Goal: Task Accomplishment & Management: Use online tool/utility

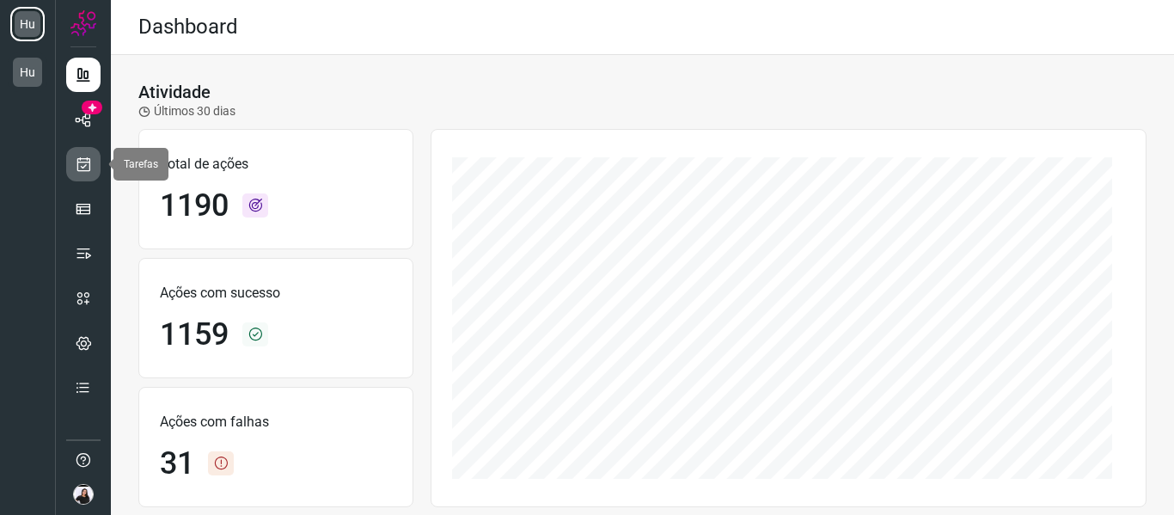
click at [85, 153] on link at bounding box center [83, 164] width 34 height 34
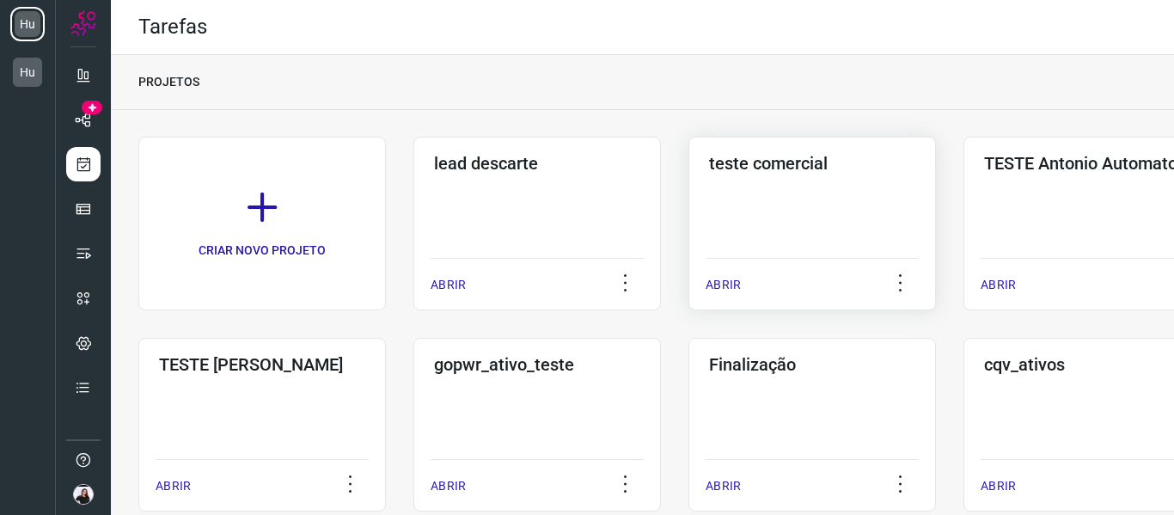
click at [721, 177] on div "teste comercial ABRIR" at bounding box center [813, 224] width 248 height 174
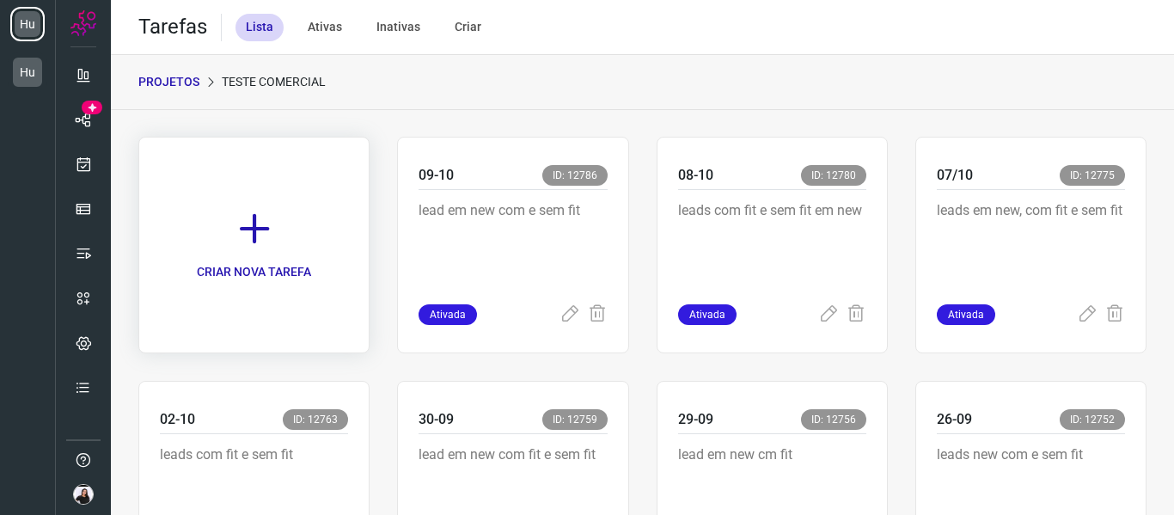
click at [300, 235] on link "CRIAR NOVA TAREFA" at bounding box center [253, 245] width 231 height 217
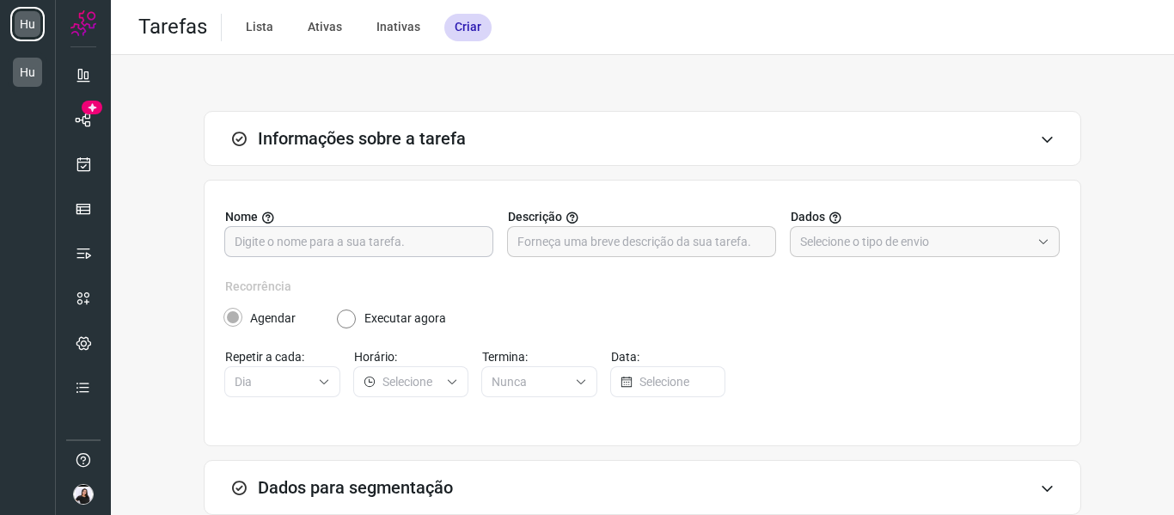
click at [300, 237] on input "text" at bounding box center [359, 241] width 248 height 29
type input "10-10"
type input "n"
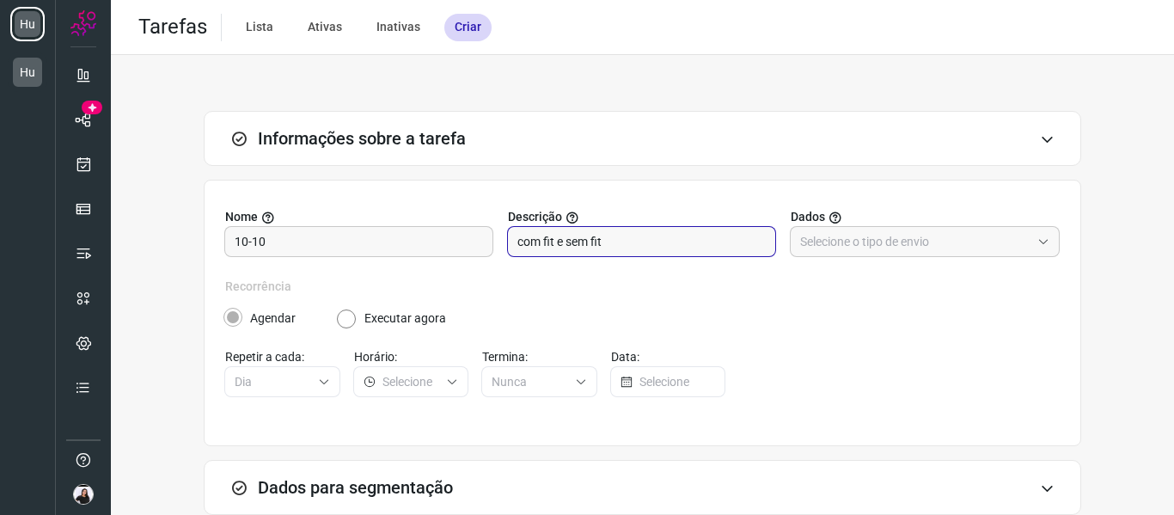
type input "com fit e sem fit"
click at [905, 258] on div "Nome 10-10 Descrição com fit e sem fit Dados" at bounding box center [642, 243] width 835 height 70
click at [904, 253] on input "text" at bounding box center [915, 241] width 230 height 29
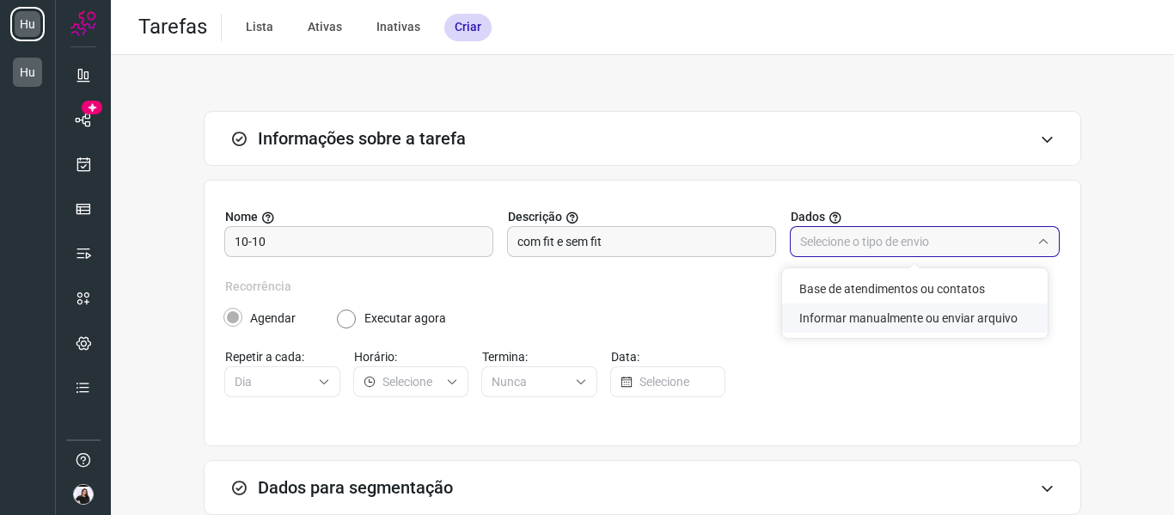
click at [911, 316] on li "Informar manualmente ou enviar arquivo" at bounding box center [915, 318] width 266 height 29
type input "Informar manualmente ou enviar arquivo"
radio input "false"
radio input "true"
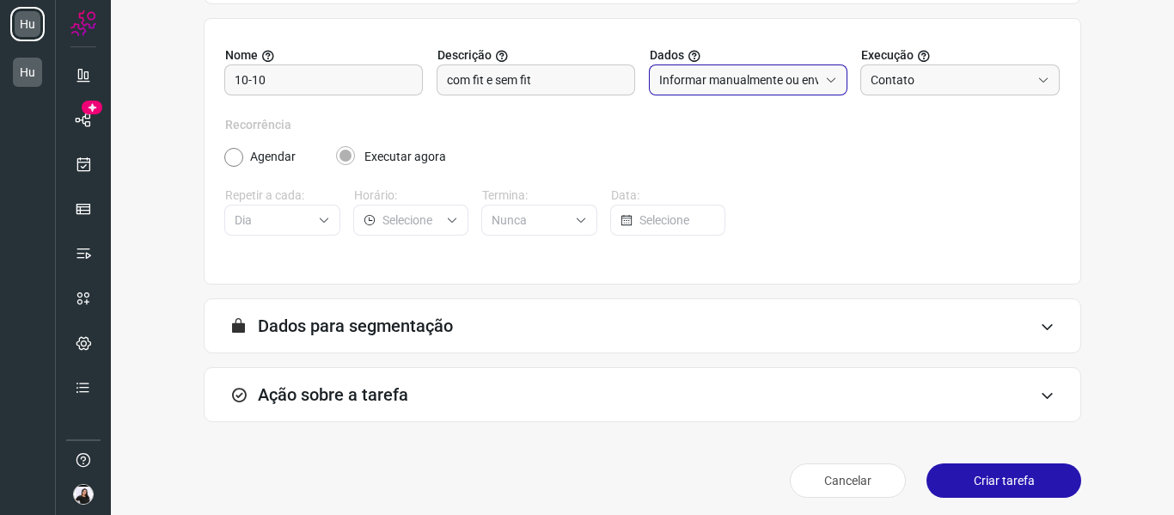
scroll to position [169, 0]
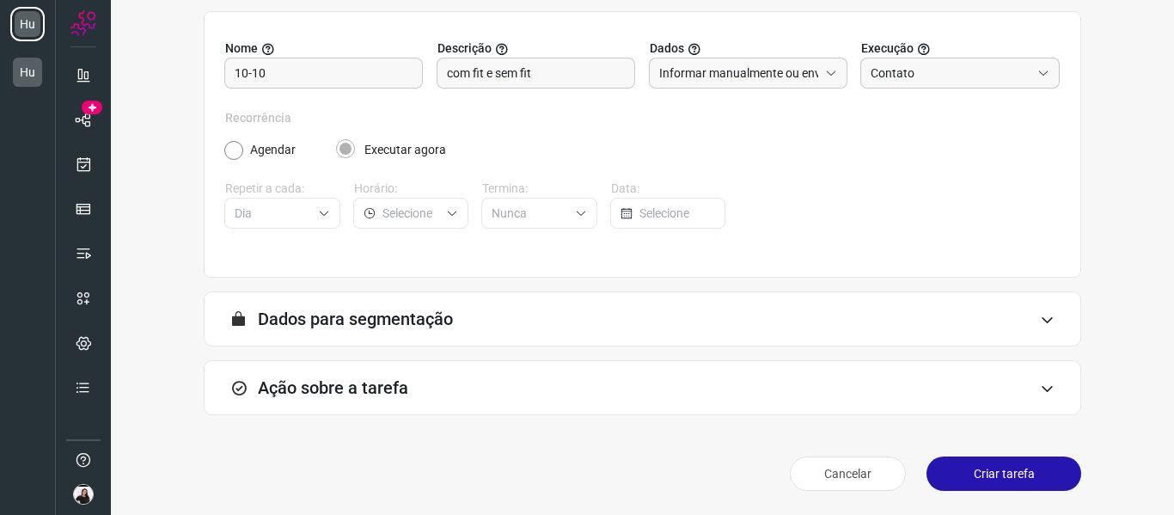
click at [598, 377] on div "Ação sobre a tarefa" at bounding box center [643, 387] width 878 height 55
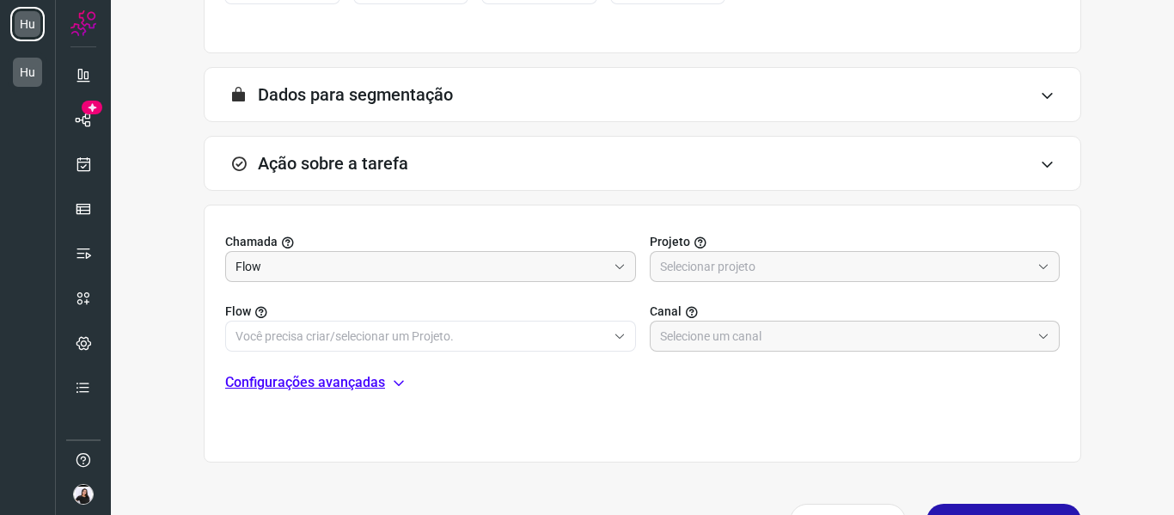
scroll to position [440, 0]
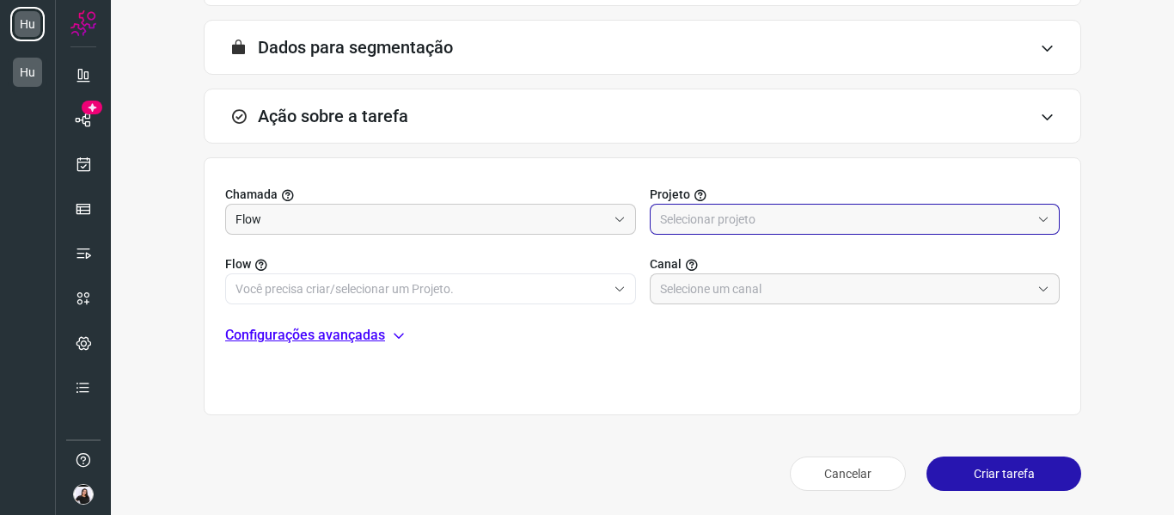
click at [692, 233] on input "text" at bounding box center [845, 219] width 371 height 29
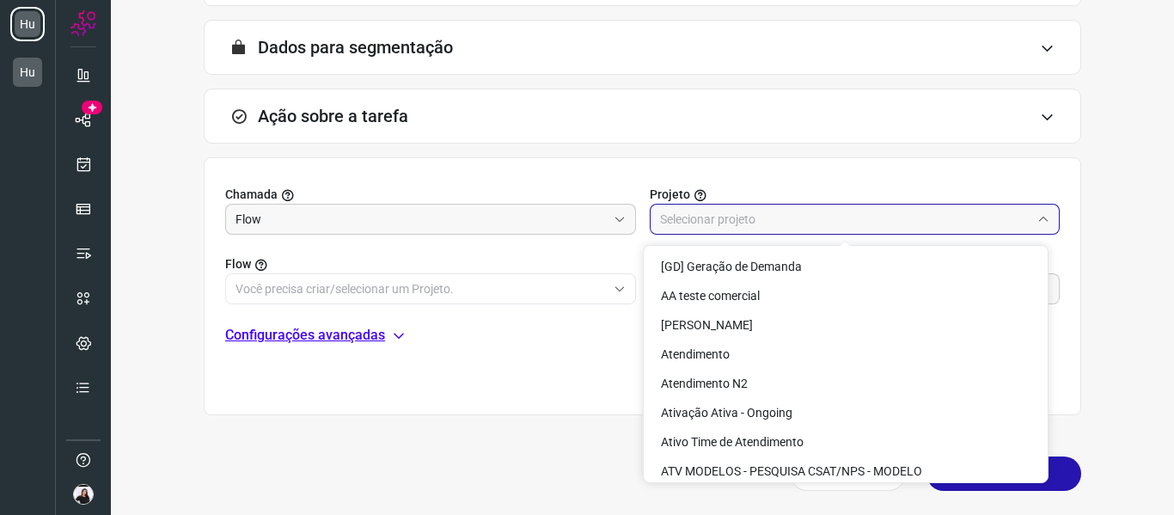
click at [702, 222] on input "text" at bounding box center [845, 219] width 371 height 29
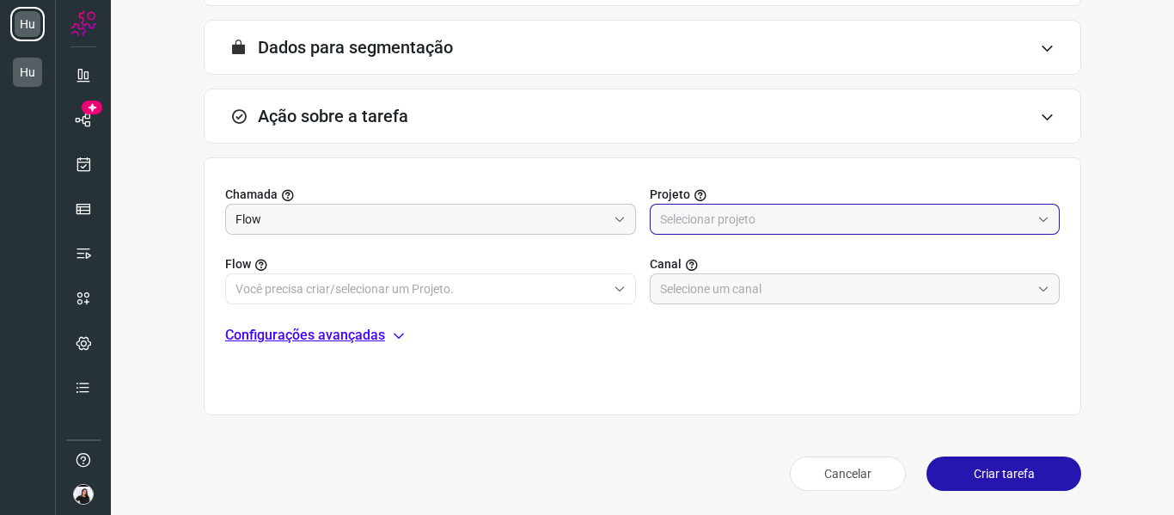
click at [702, 222] on input "text" at bounding box center [845, 219] width 371 height 29
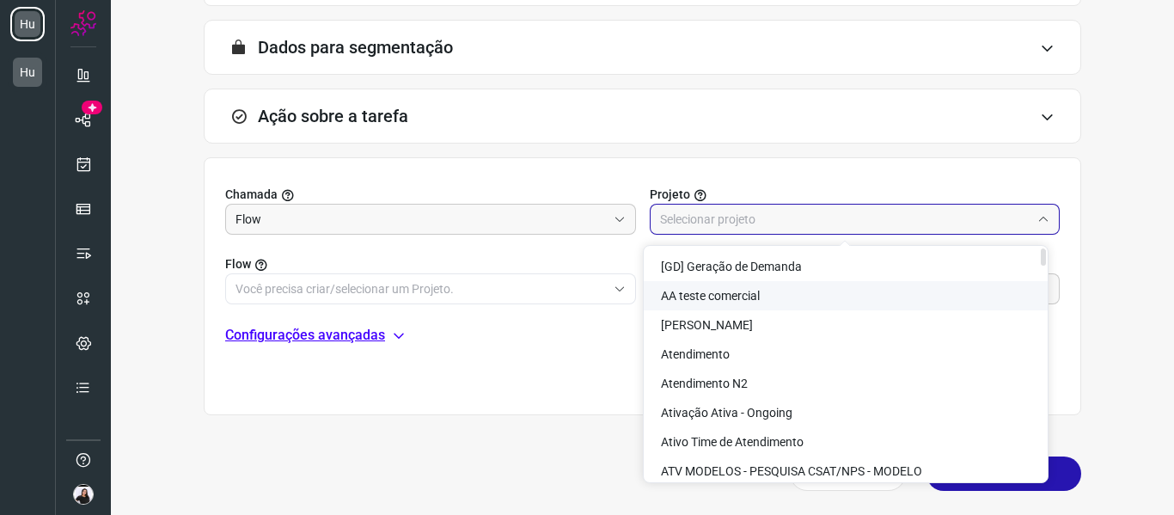
click at [728, 298] on span "AA teste comercial" at bounding box center [710, 296] width 99 height 14
type input "AA teste comercial"
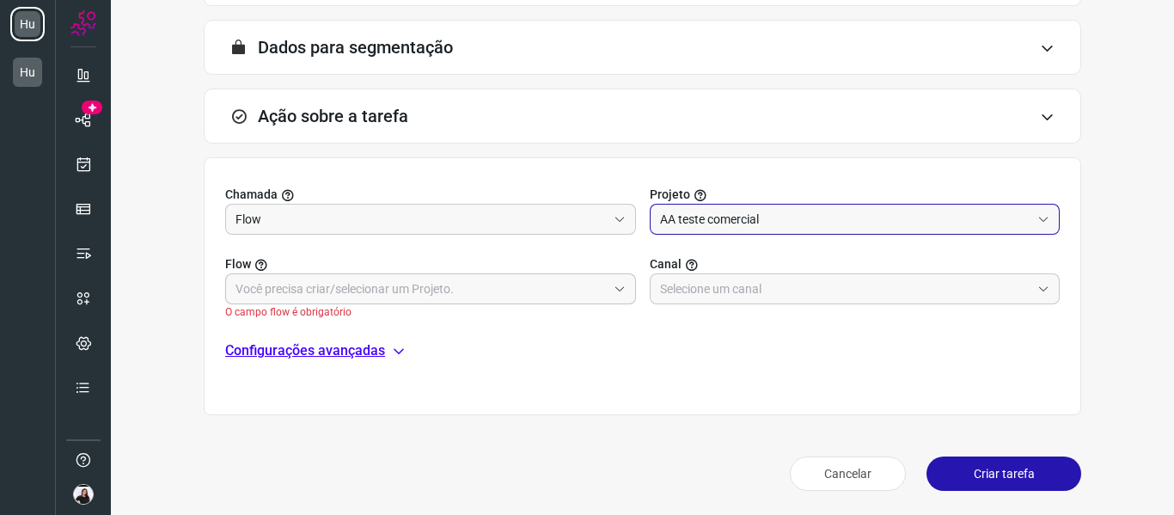
click at [601, 278] on div at bounding box center [430, 288] width 411 height 31
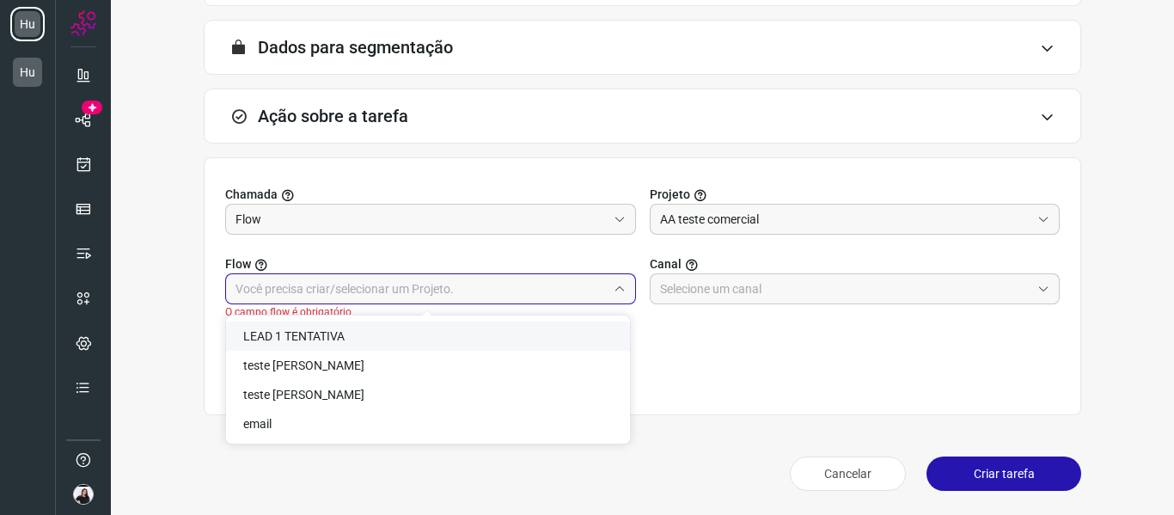
click at [364, 342] on li "LEAD 1 TENTATIVA" at bounding box center [428, 336] width 404 height 29
type input "LEAD 1 TENTATIVA"
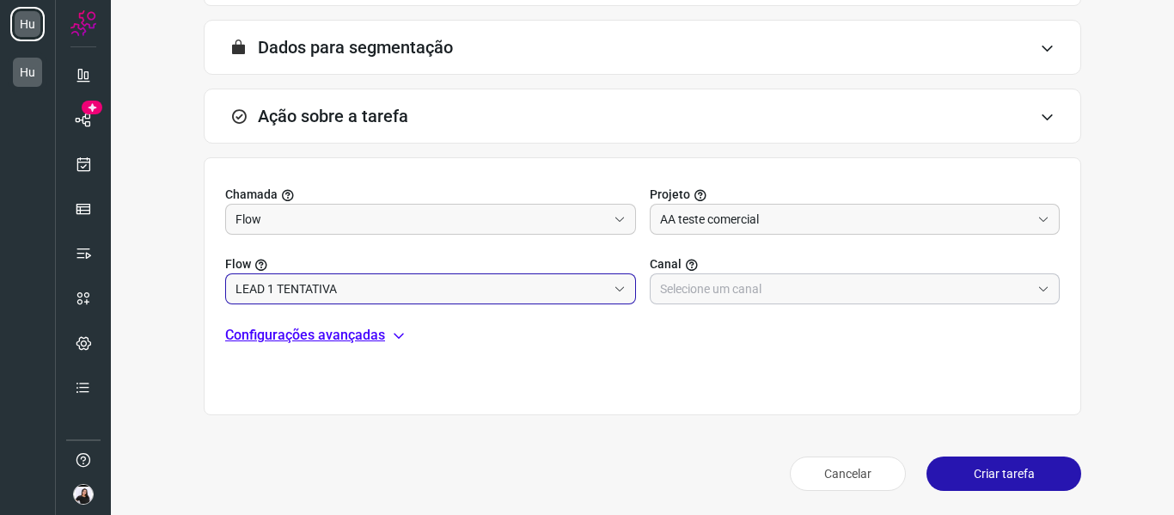
click at [837, 292] on input "text" at bounding box center [845, 288] width 371 height 29
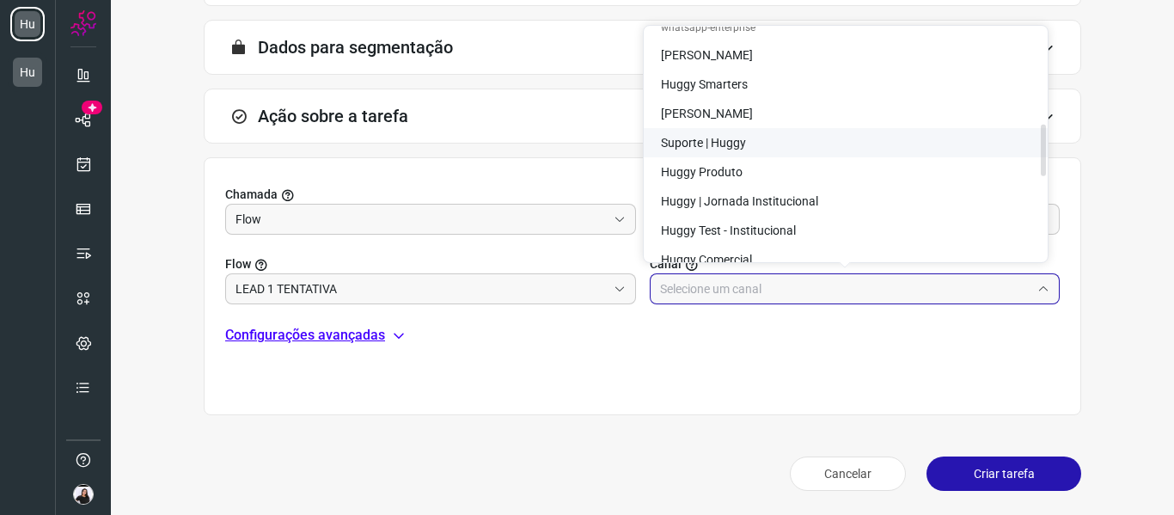
scroll to position [430, 0]
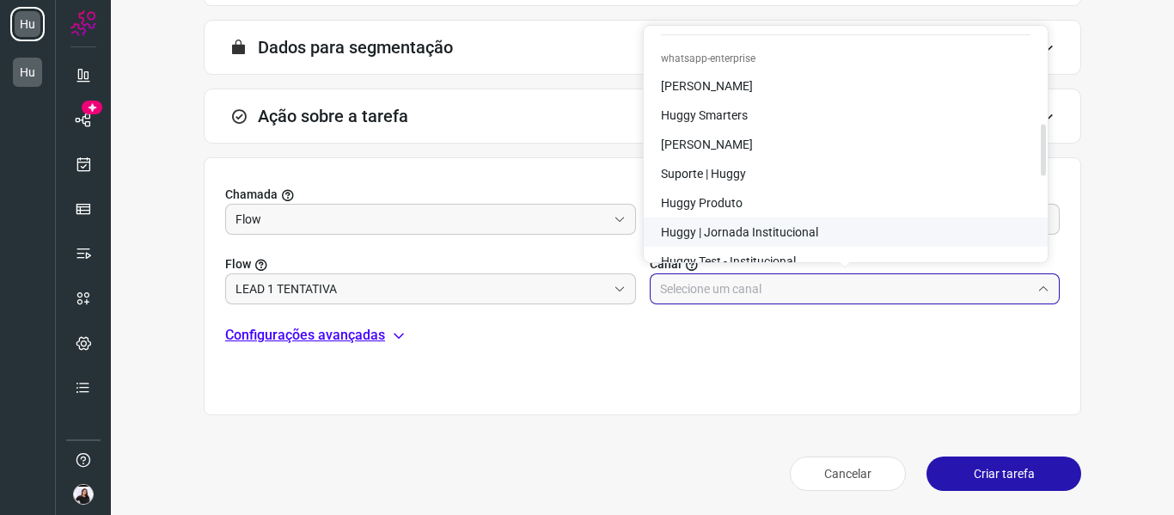
click at [764, 233] on span "Huggy | Jornada Institucional" at bounding box center [739, 232] width 157 height 14
type input "Huggy | Jornada Institucional"
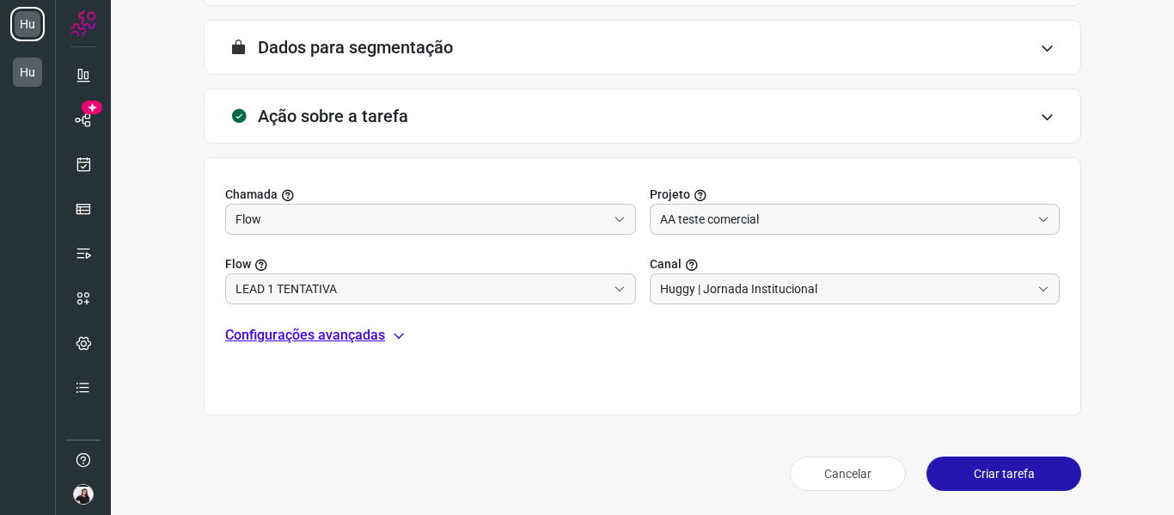
click at [935, 464] on button "Criar tarefa" at bounding box center [1004, 474] width 155 height 34
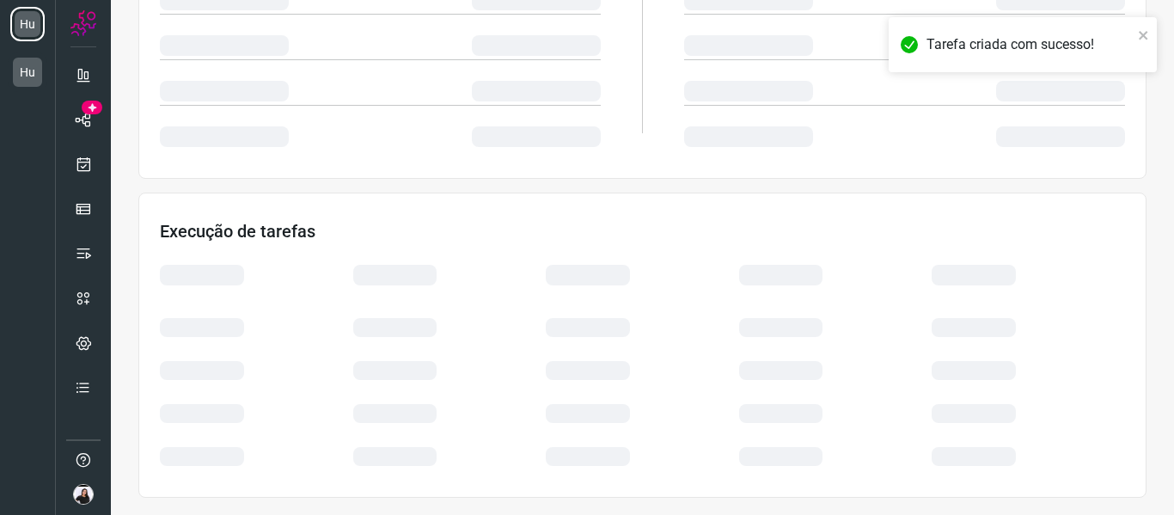
scroll to position [373, 0]
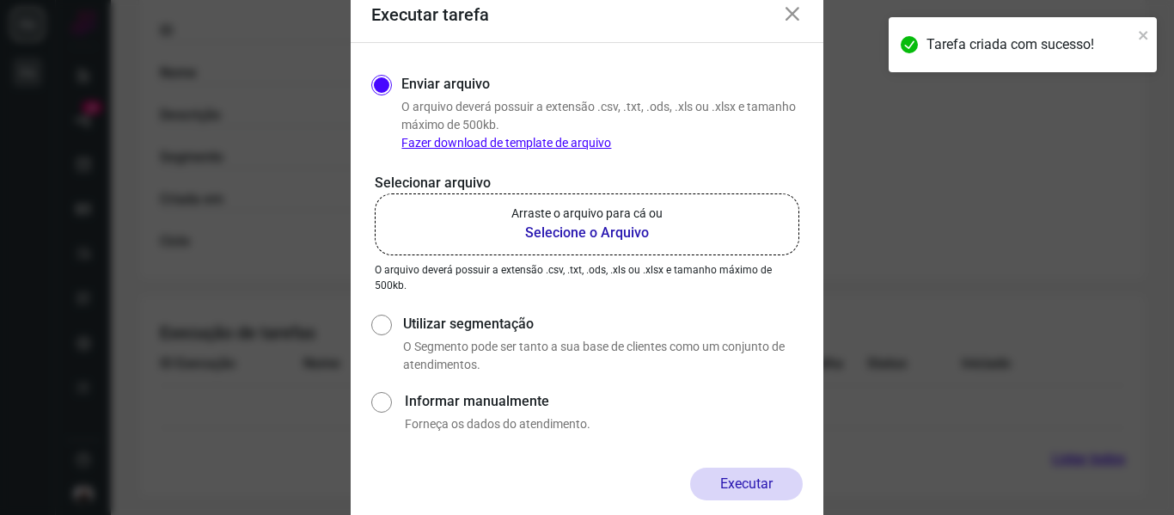
click at [616, 216] on p "Arraste o arquivo para cá ou" at bounding box center [587, 214] width 151 height 18
click at [0, 0] on input "Arraste o arquivo para cá ou Selecione o Arquivo" at bounding box center [0, 0] width 0 height 0
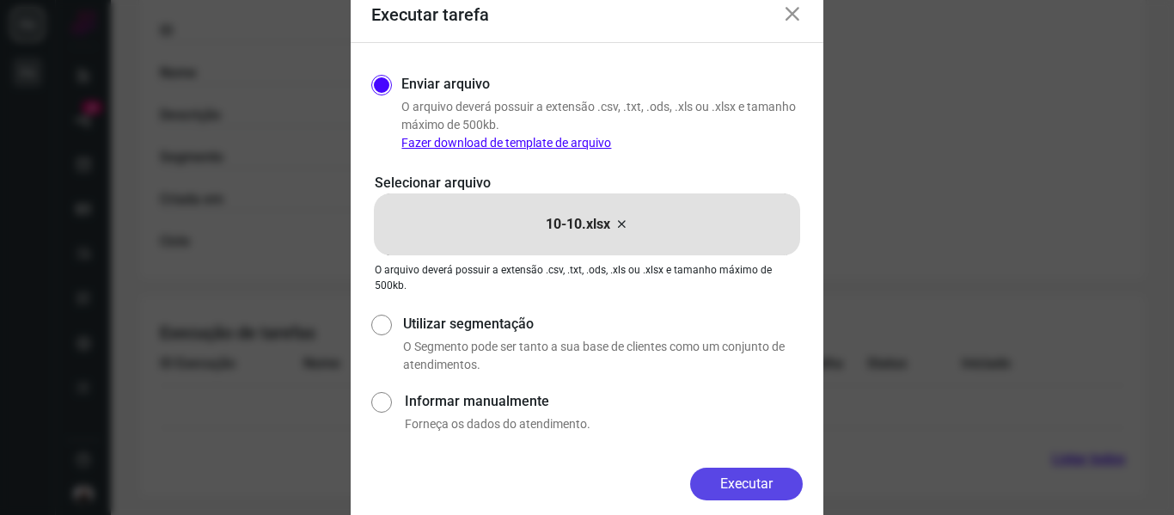
click at [790, 477] on button "Executar" at bounding box center [746, 484] width 113 height 33
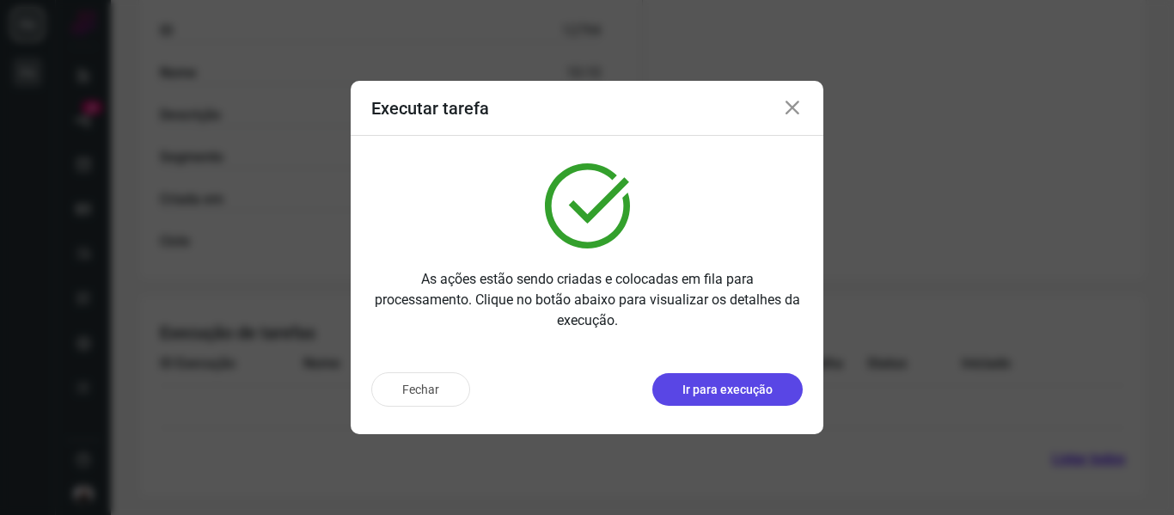
click at [680, 389] on button "Ir para execução" at bounding box center [728, 389] width 150 height 33
